Goal: Task Accomplishment & Management: Manage account settings

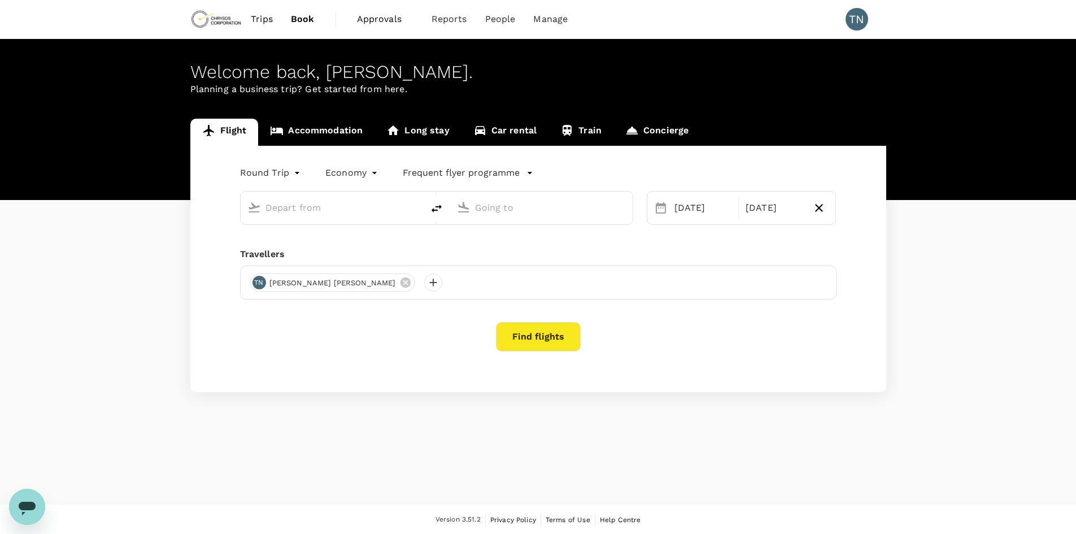
click at [388, 23] on span "Approvals" at bounding box center [385, 19] width 56 height 14
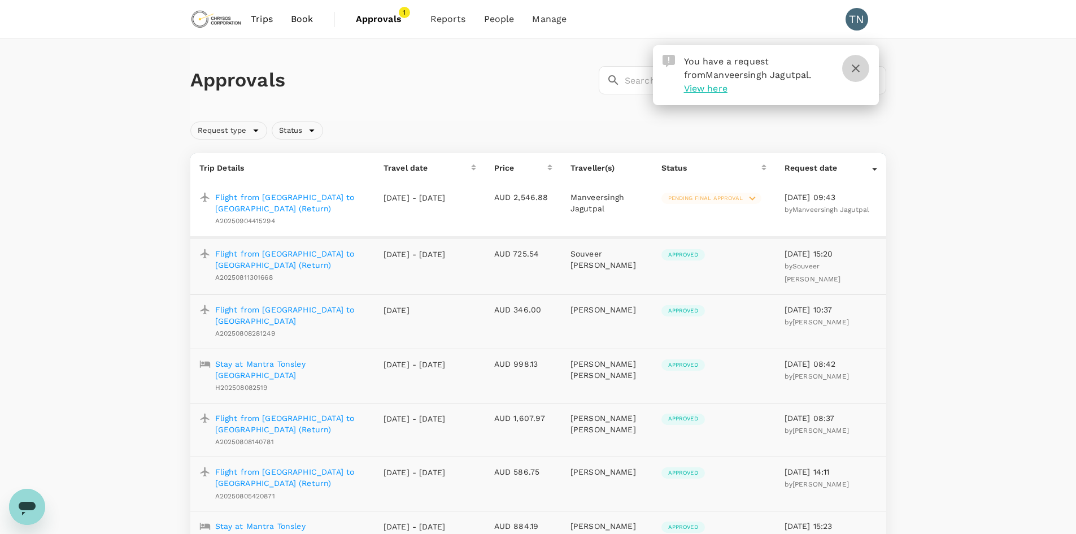
click at [863, 75] on button "button" at bounding box center [855, 68] width 27 height 27
click at [854, 74] on icon "button" at bounding box center [856, 69] width 14 height 14
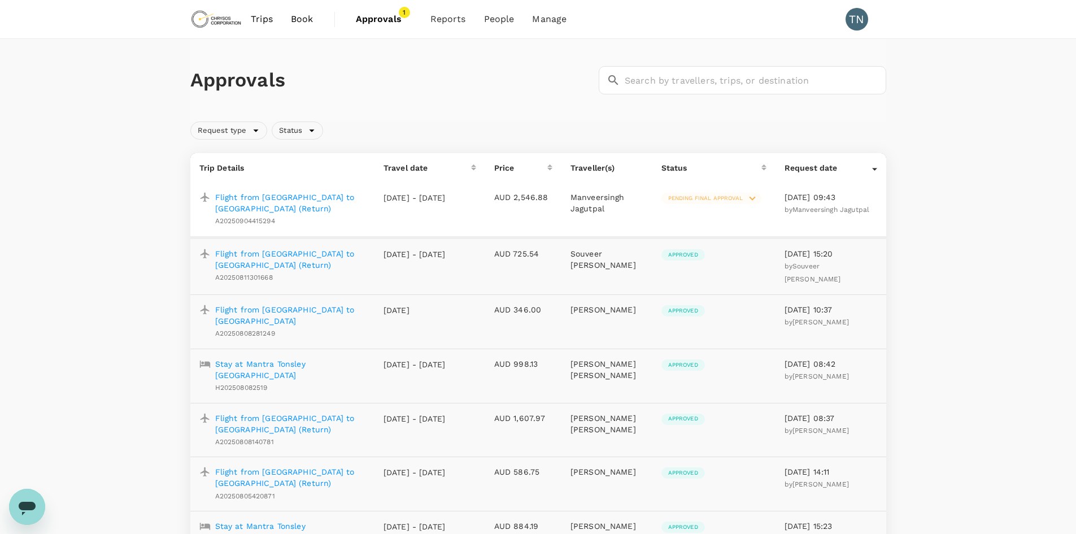
click at [290, 198] on p "Flight from [GEOGRAPHIC_DATA] to [GEOGRAPHIC_DATA] (Return)" at bounding box center [290, 203] width 150 height 23
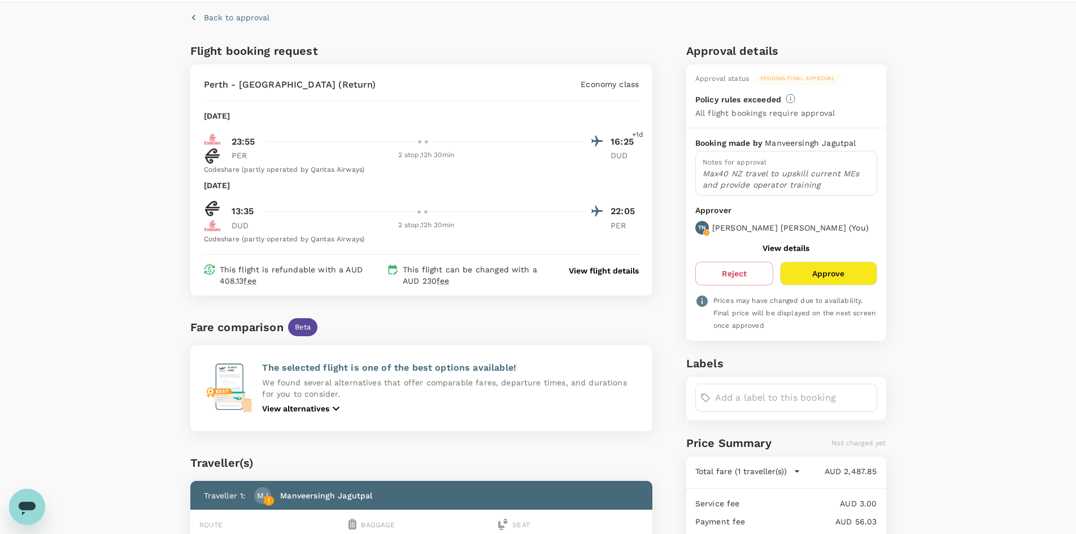
scroll to position [56, 0]
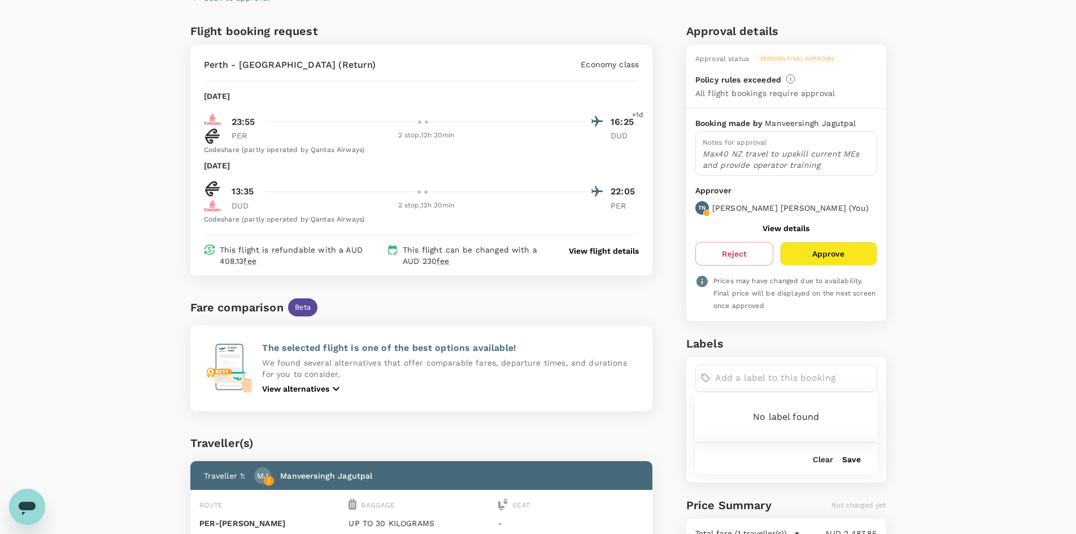
click at [776, 385] on input "text" at bounding box center [793, 378] width 157 height 18
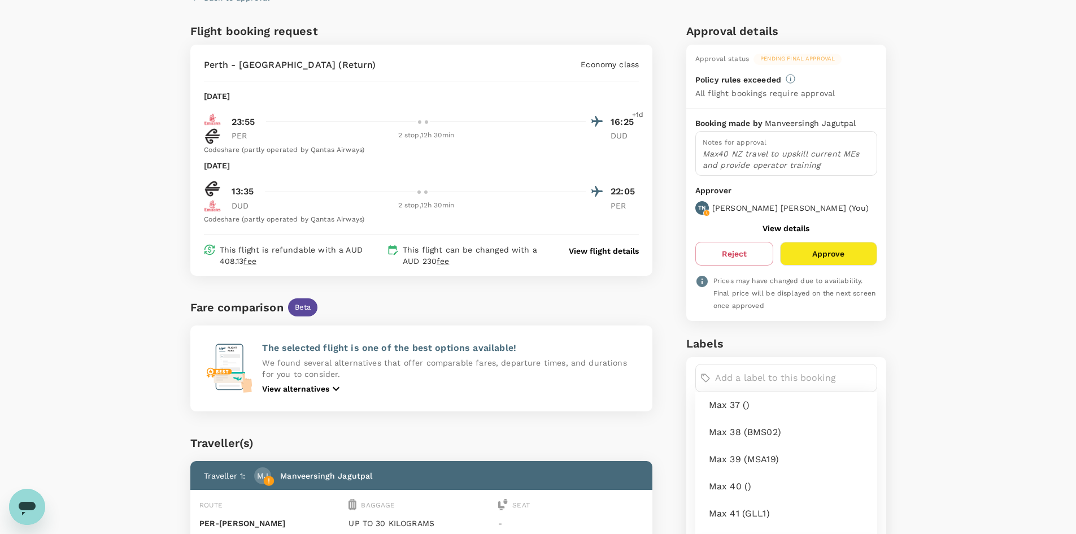
scroll to position [1186, 0]
click at [749, 471] on span "Max 40 ()" at bounding box center [788, 467] width 159 height 14
click at [845, 251] on button "Approve" at bounding box center [828, 254] width 97 height 24
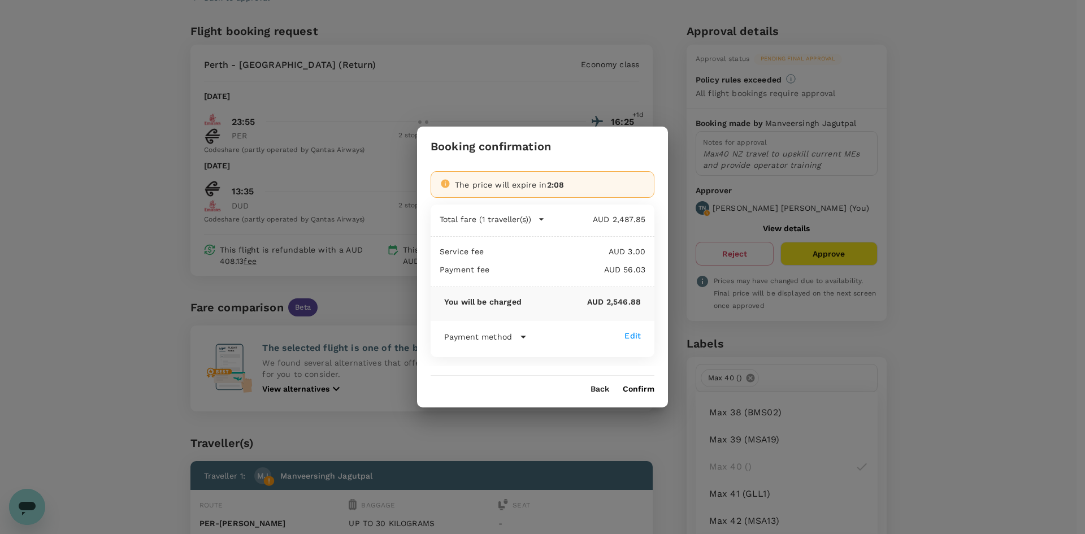
click at [642, 390] on button "Confirm" at bounding box center [639, 389] width 32 height 9
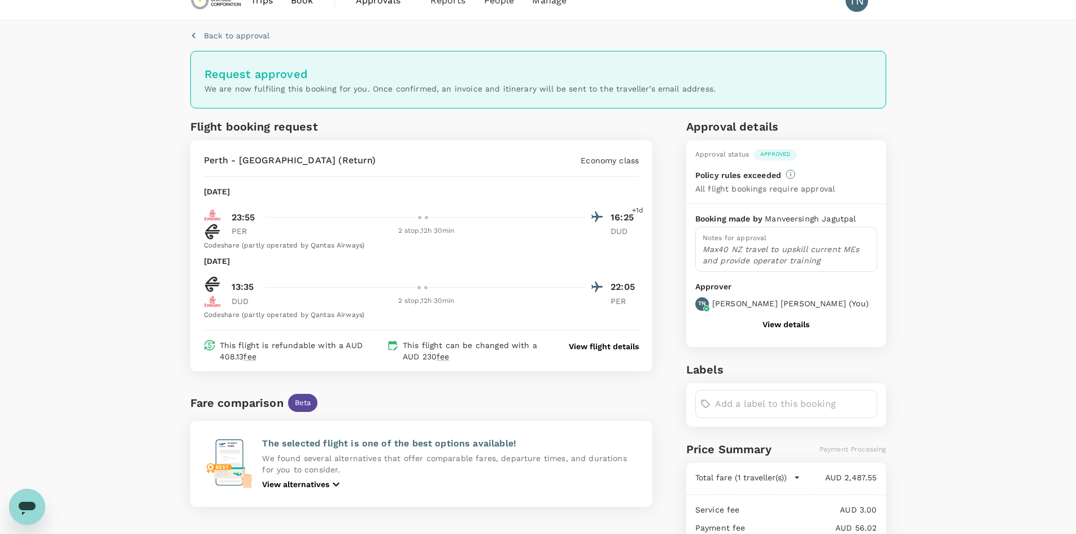
scroll to position [0, 0]
